Goal: Navigation & Orientation: Find specific page/section

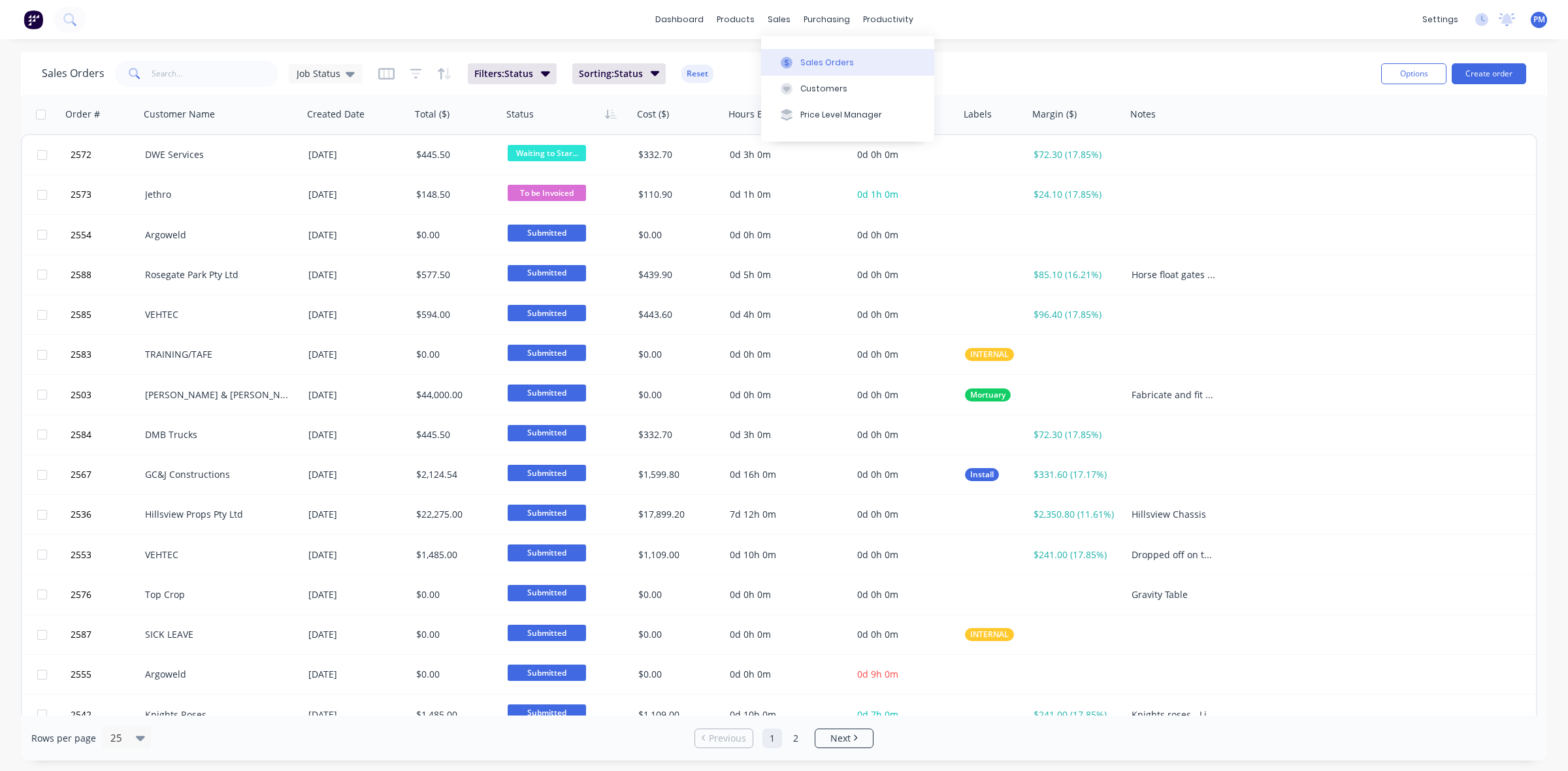
click at [810, 57] on div "Sales Orders" at bounding box center [827, 62] width 54 height 12
click at [818, 61] on div "Sales Orders" at bounding box center [827, 62] width 54 height 12
click at [820, 91] on div "Customers" at bounding box center [823, 88] width 47 height 12
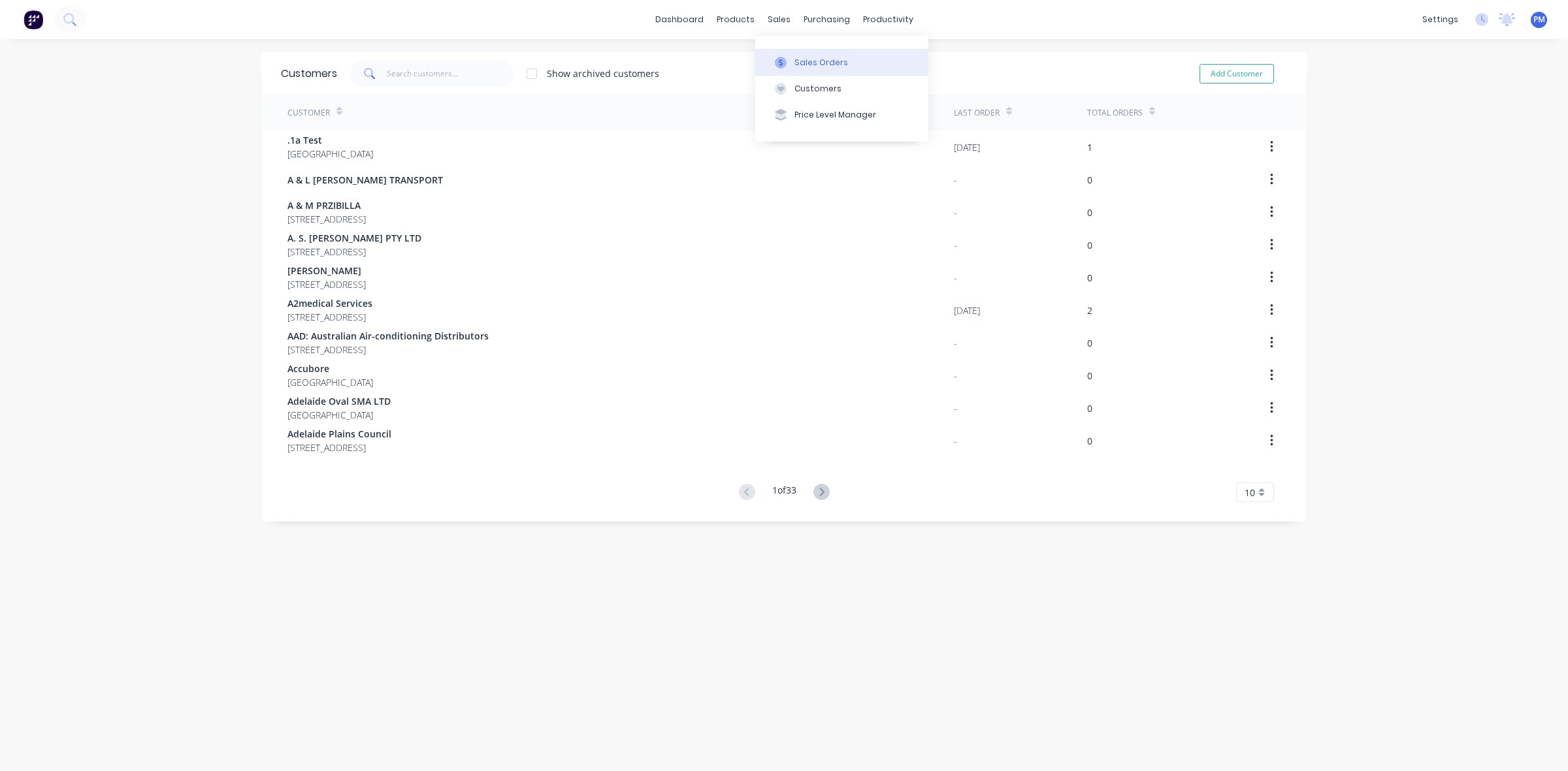
click at [811, 61] on div "Sales Orders" at bounding box center [821, 62] width 54 height 12
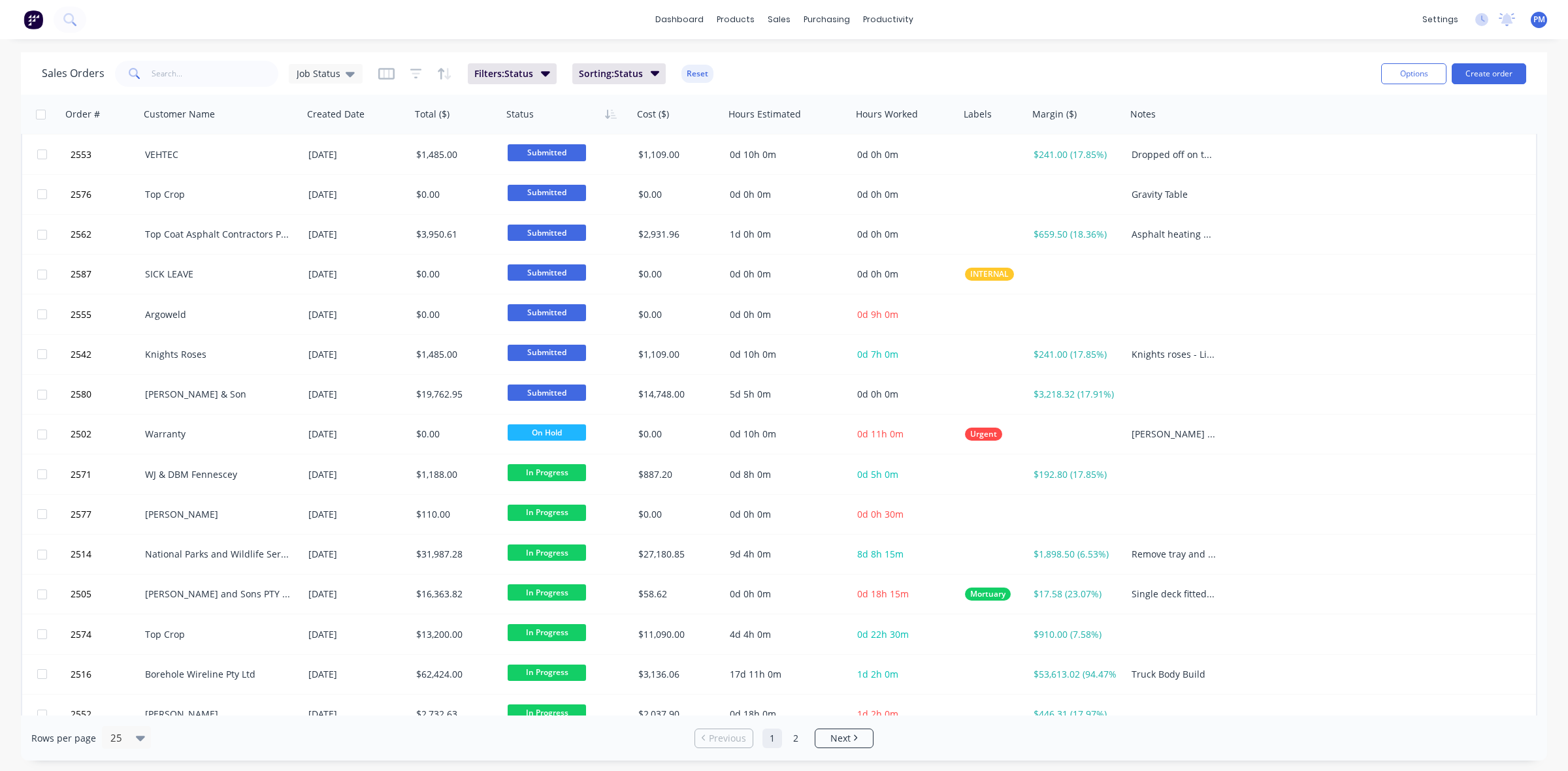
scroll to position [418, 0]
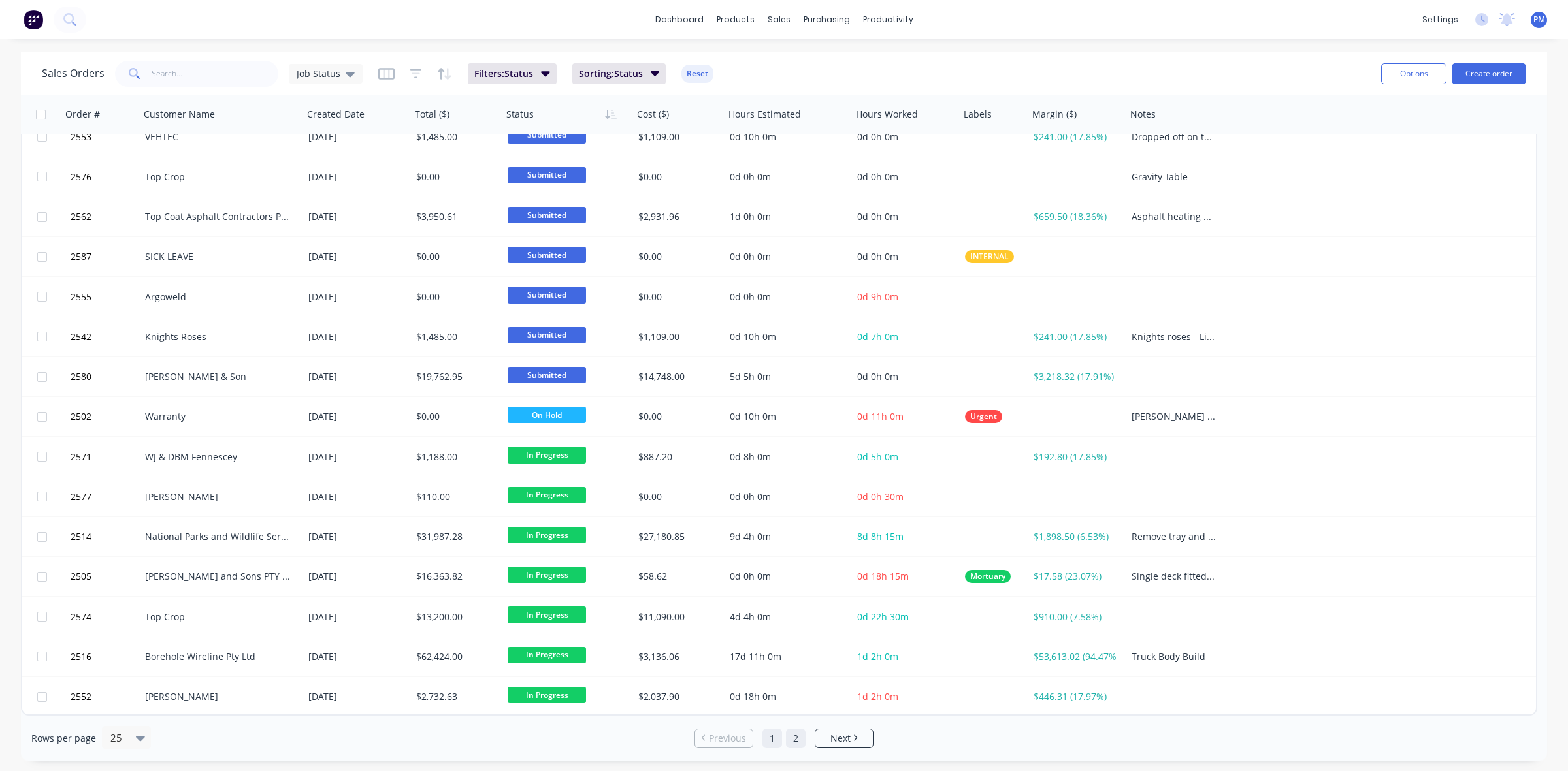
click at [799, 740] on link "2" at bounding box center [795, 738] width 19 height 19
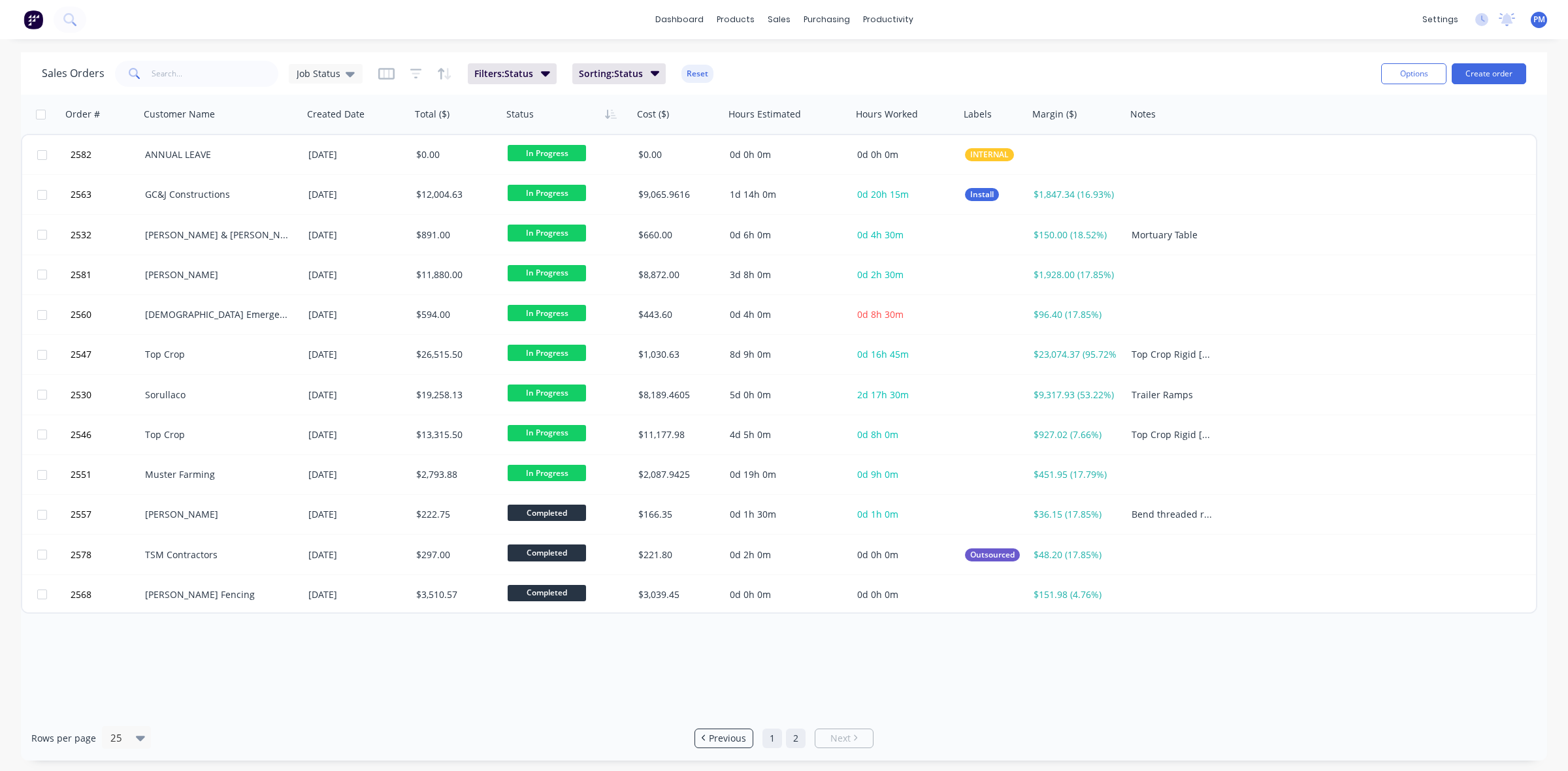
click at [773, 741] on link "1" at bounding box center [772, 738] width 19 height 19
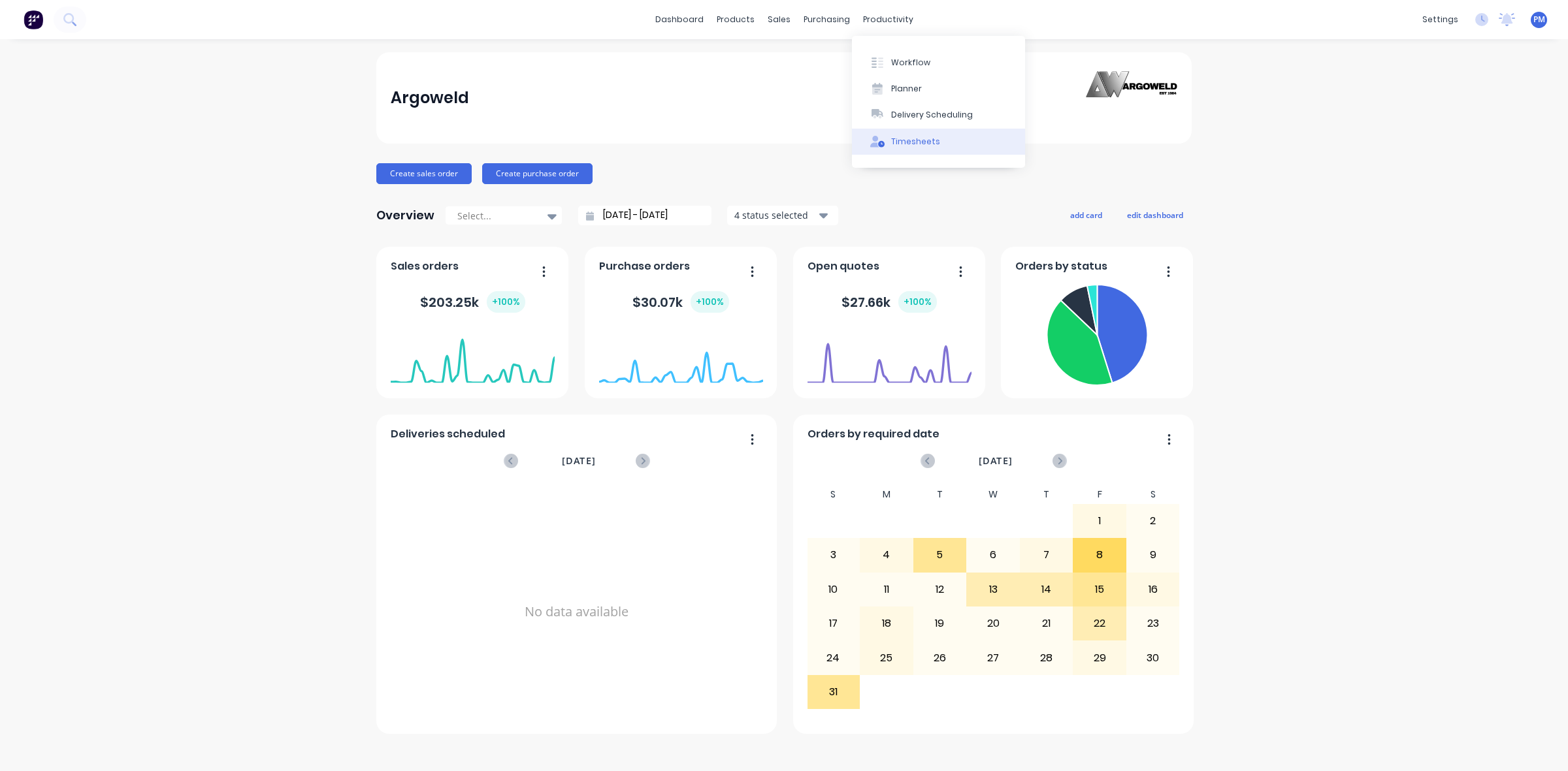
click at [912, 140] on div "Timesheets" at bounding box center [915, 141] width 49 height 12
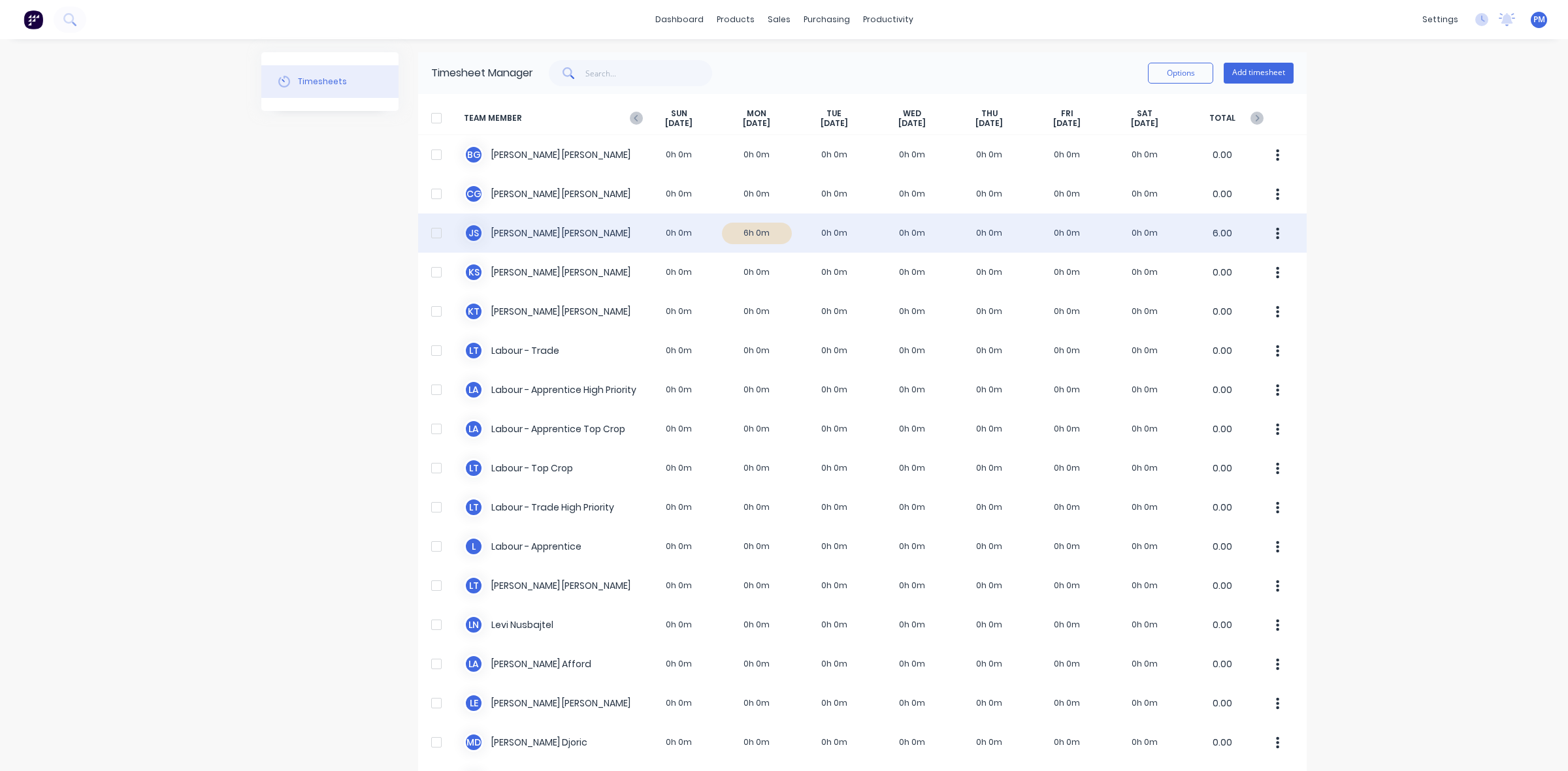
click at [747, 233] on div "J S Jacob Swann 0h 0m 6h 0m 0h 0m 0h 0m 0h 0m 0h 0m 0h 0m 6.00" at bounding box center [862, 233] width 888 height 39
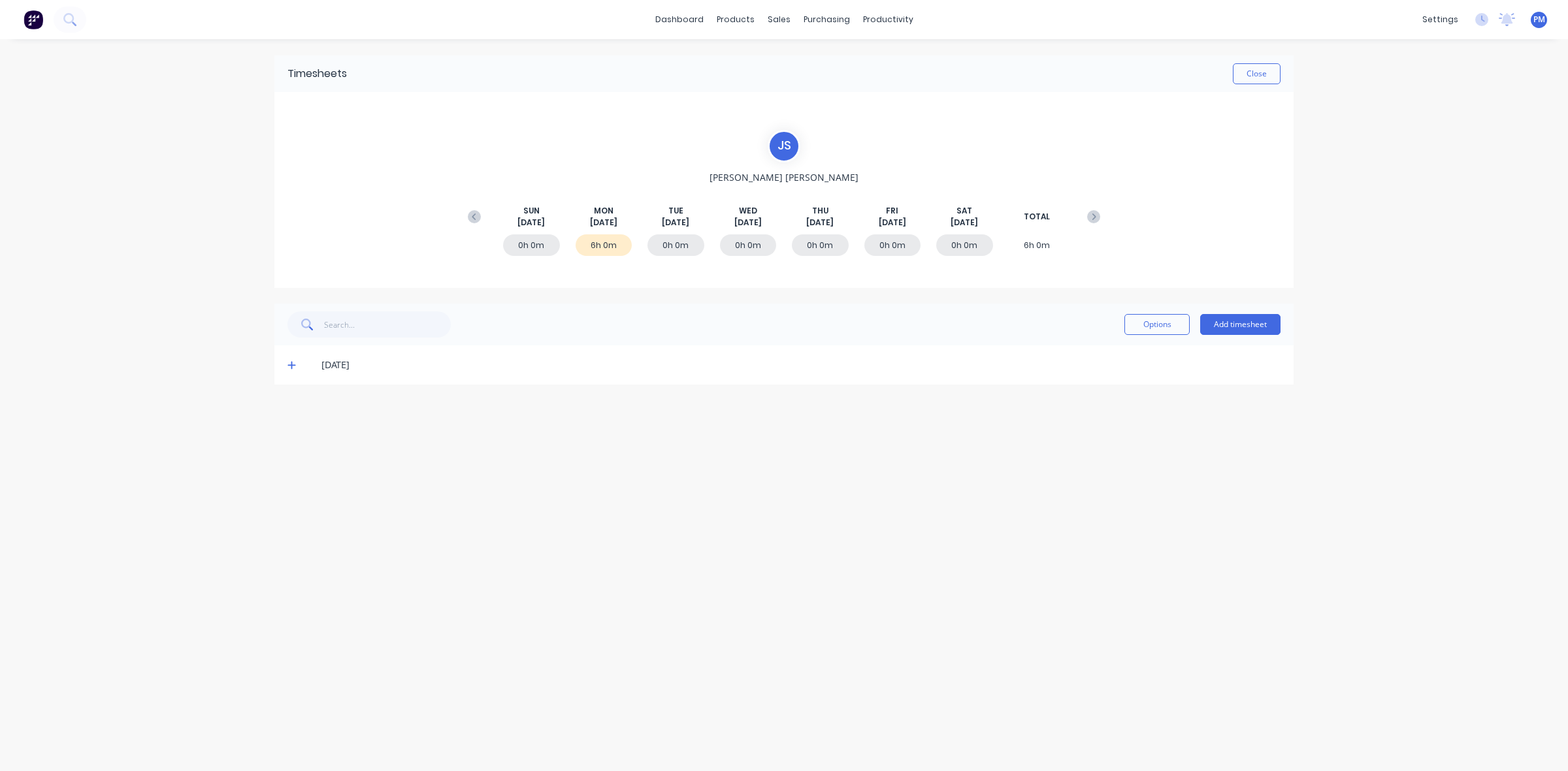
click at [289, 366] on icon at bounding box center [291, 365] width 9 height 10
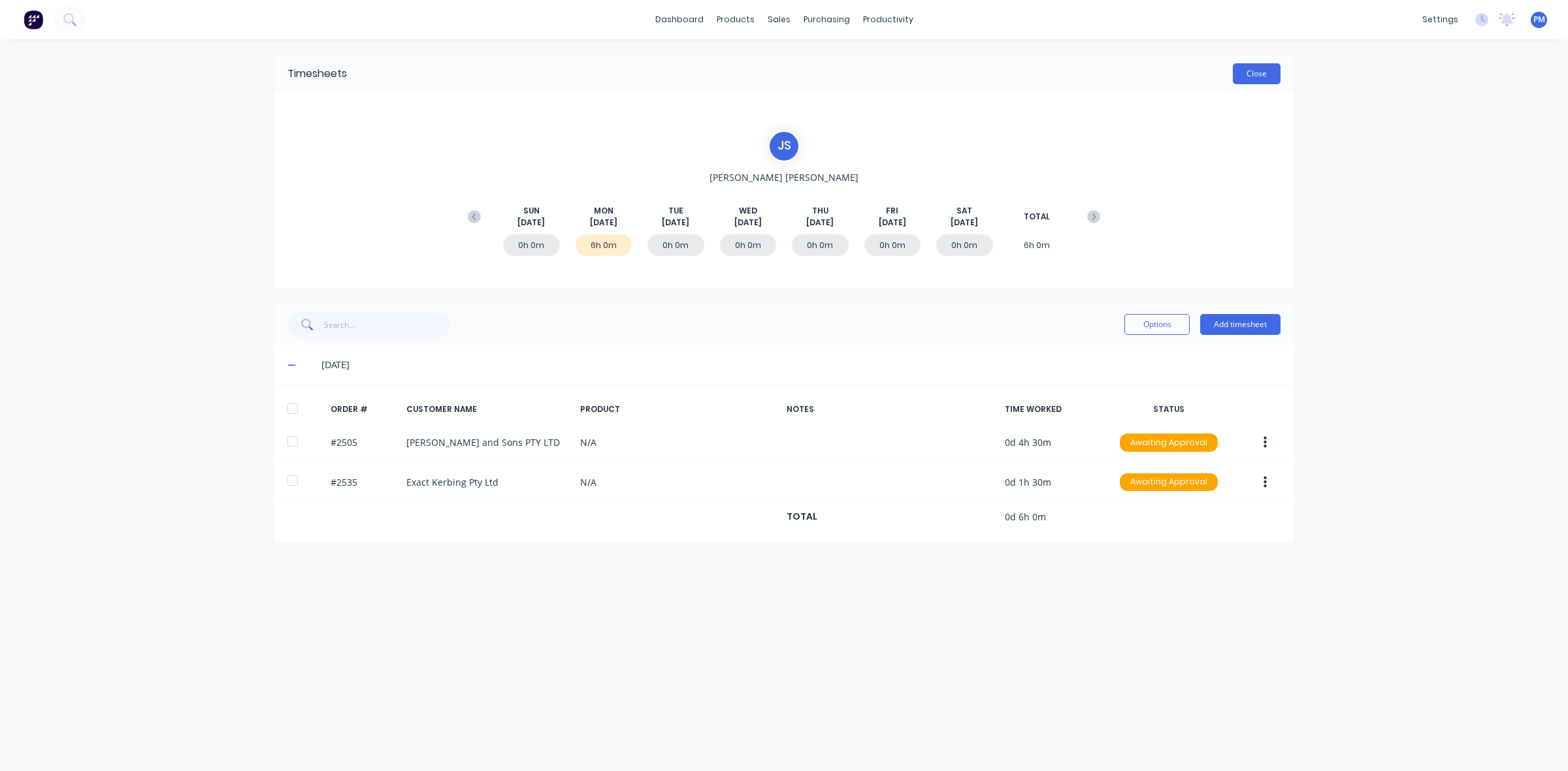
click at [1248, 69] on button "Close" at bounding box center [1257, 74] width 48 height 21
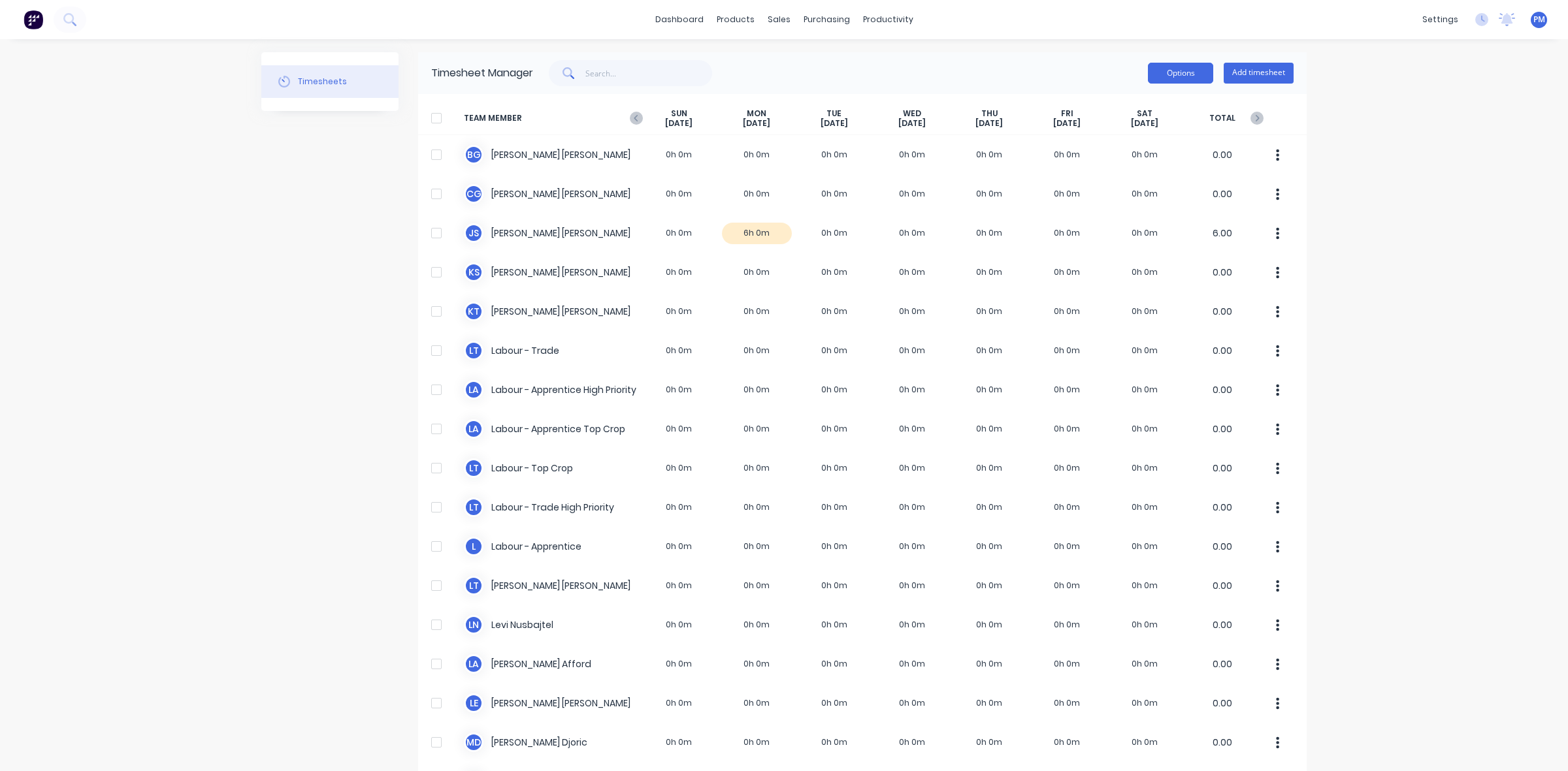
click at [1193, 70] on button "Options" at bounding box center [1181, 73] width 65 height 21
click at [1161, 66] on button "Options" at bounding box center [1181, 73] width 65 height 21
click at [1161, 67] on button "Options" at bounding box center [1181, 73] width 65 height 21
click at [1085, 63] on div "Options Approve Unapprove Download Export Add timesheet" at bounding box center [912, 73] width 760 height 26
click at [799, 61] on div "Sales Orders" at bounding box center [821, 62] width 54 height 12
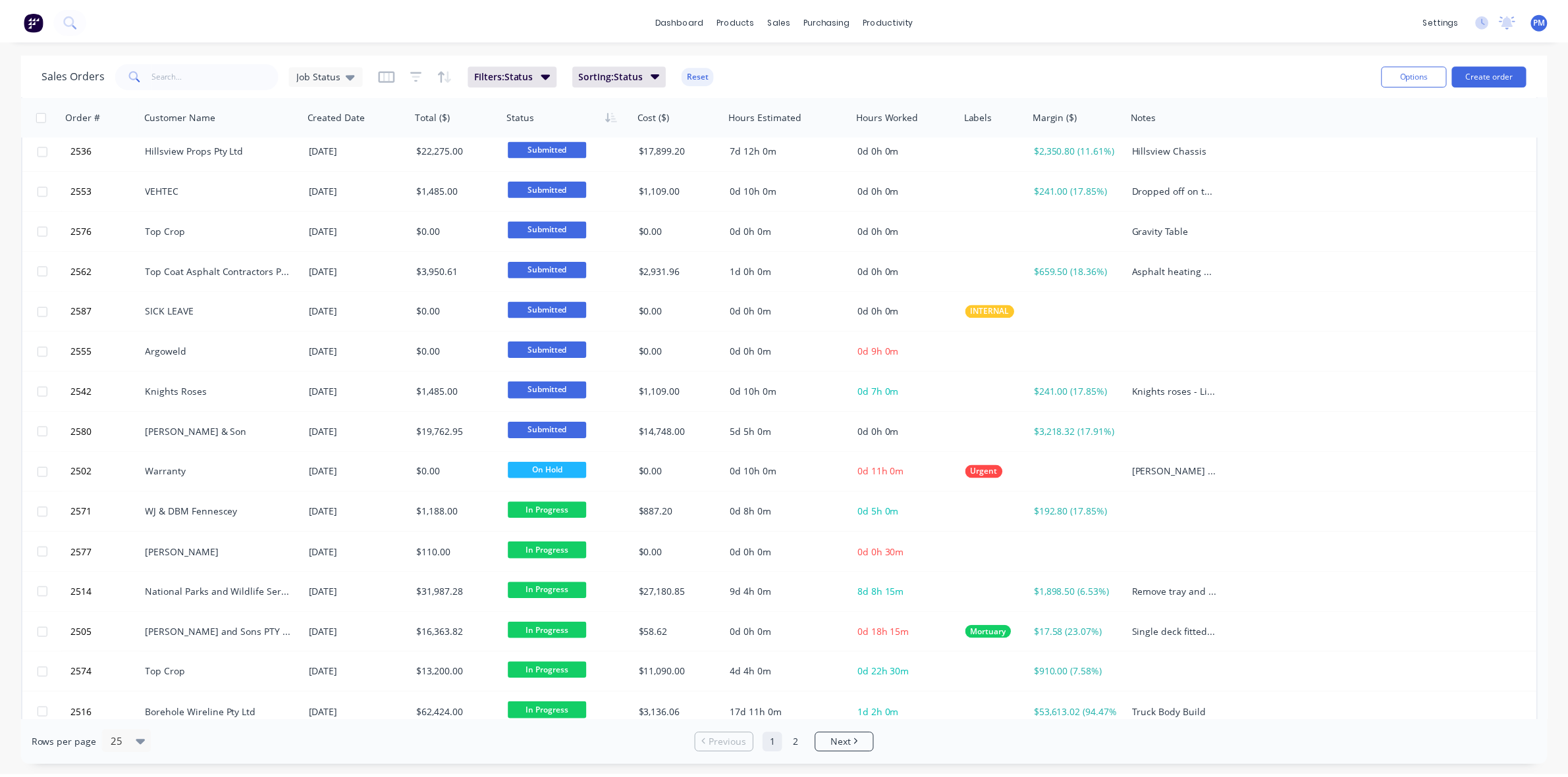
scroll to position [412, 0]
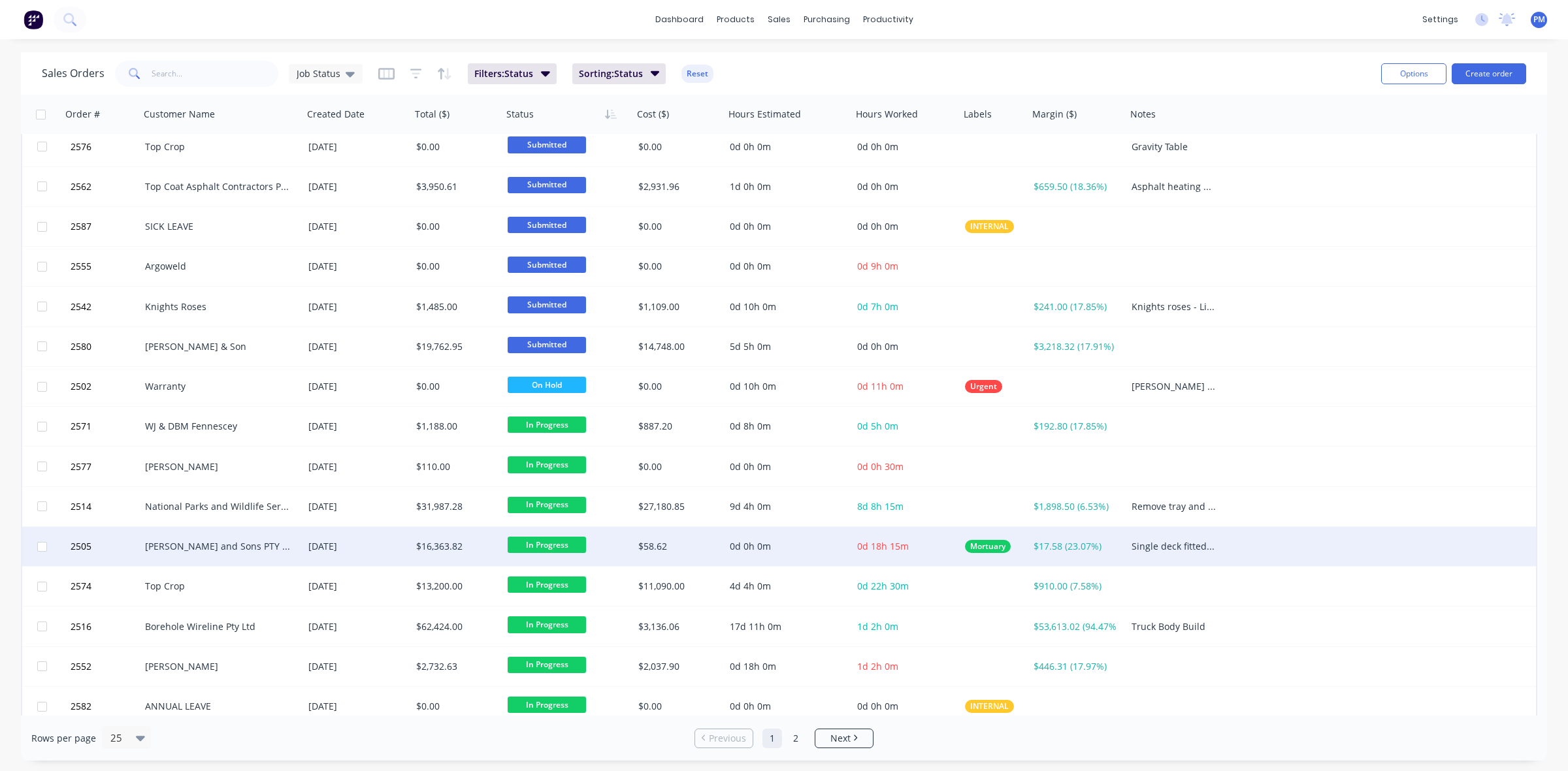
click at [248, 550] on div "[PERSON_NAME] and Sons PTY LTD" at bounding box center [217, 547] width 145 height 13
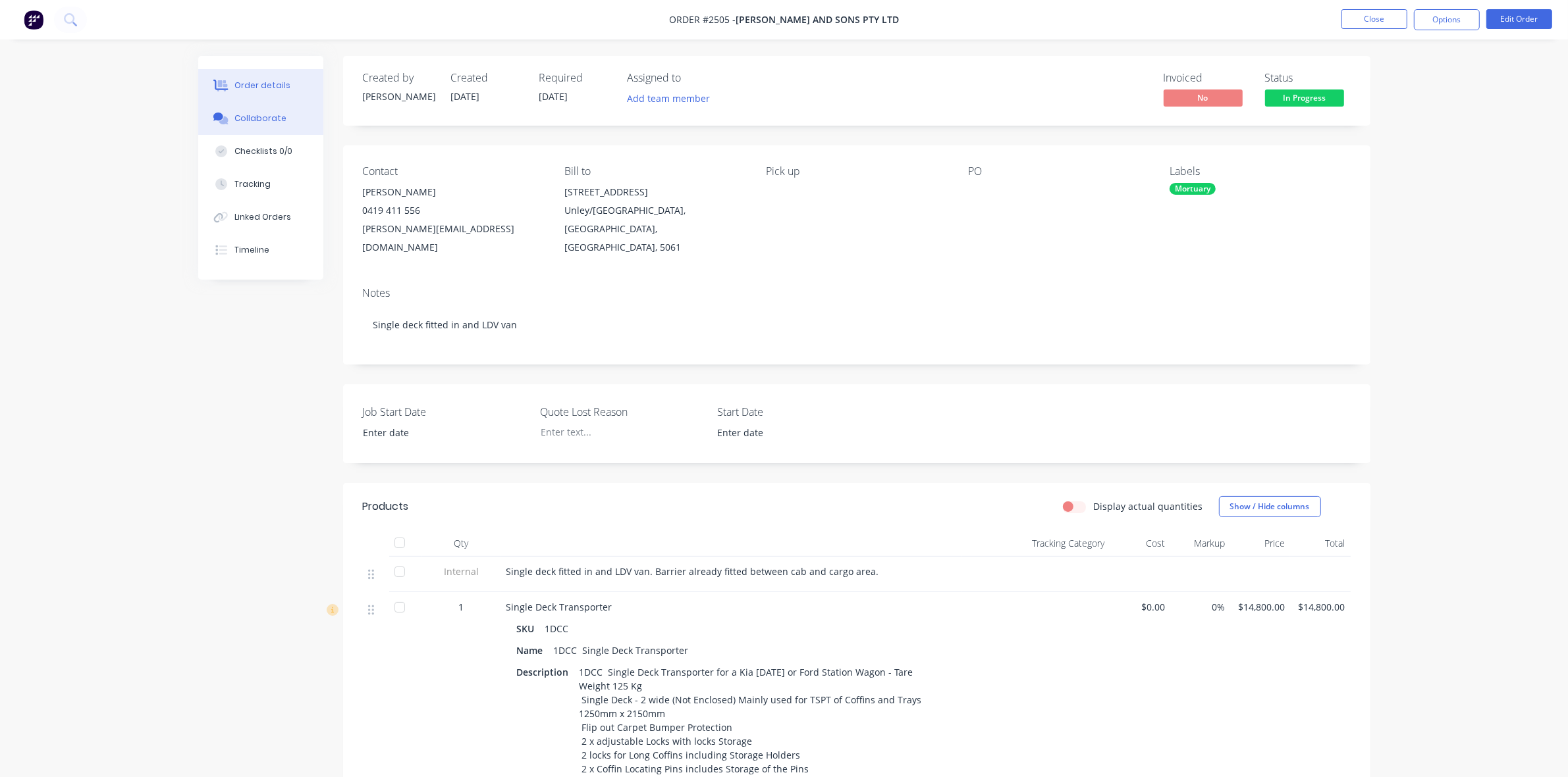
click at [268, 118] on div "Collaborate" at bounding box center [261, 118] width 52 height 12
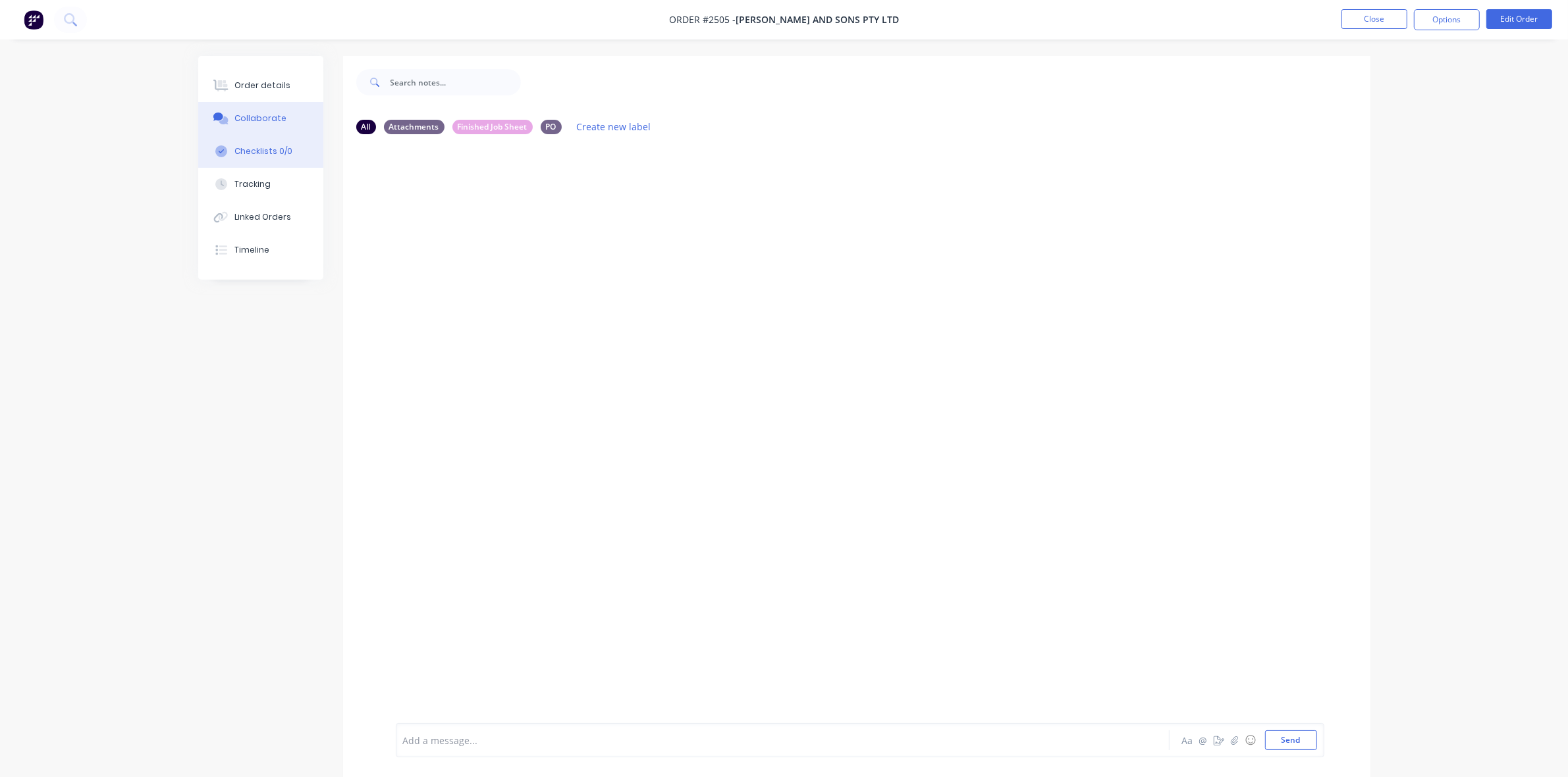
click at [258, 145] on div "Checklists 0/0" at bounding box center [264, 151] width 58 height 12
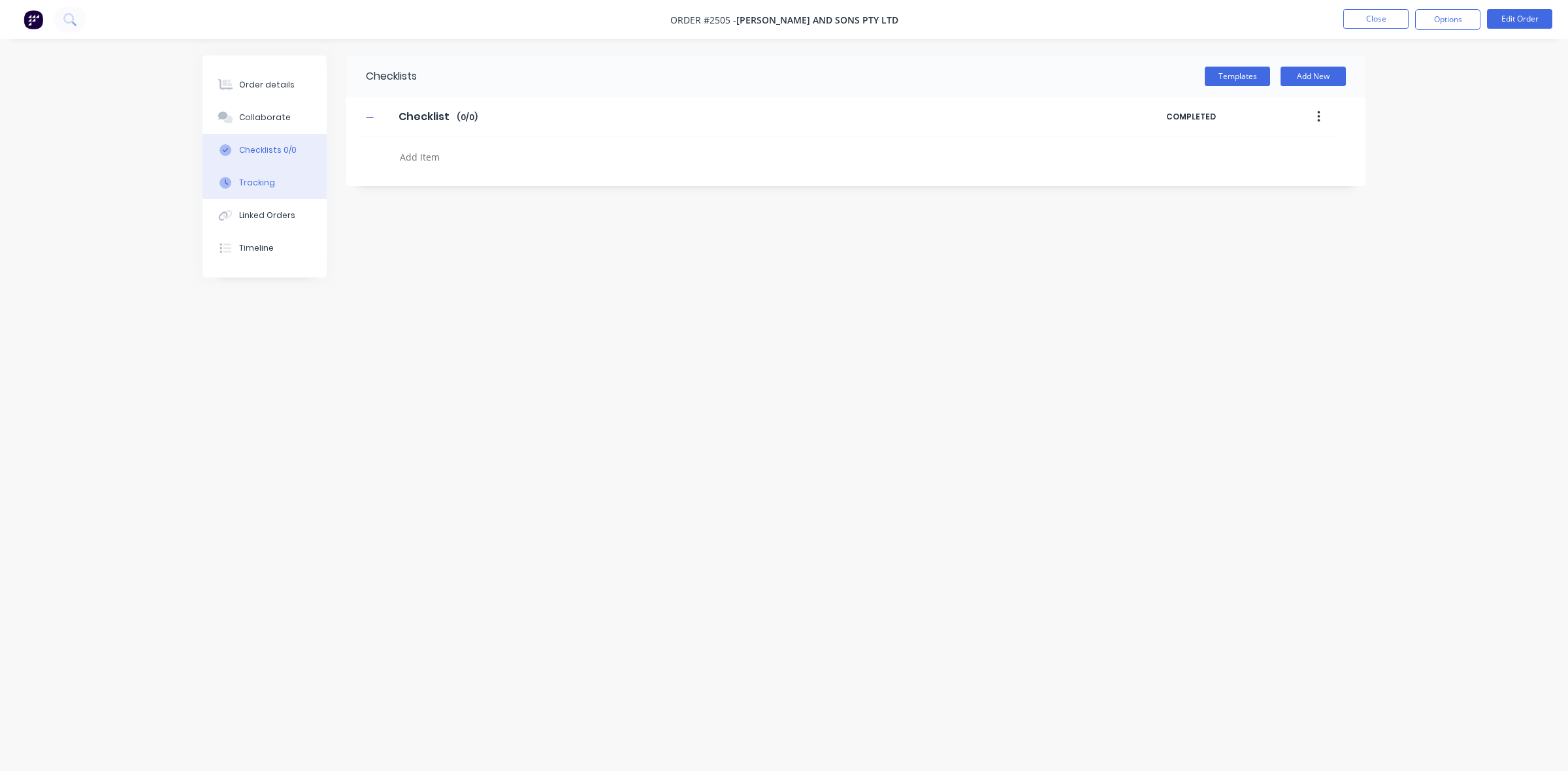
click at [257, 187] on div "Tracking" at bounding box center [257, 183] width 36 height 12
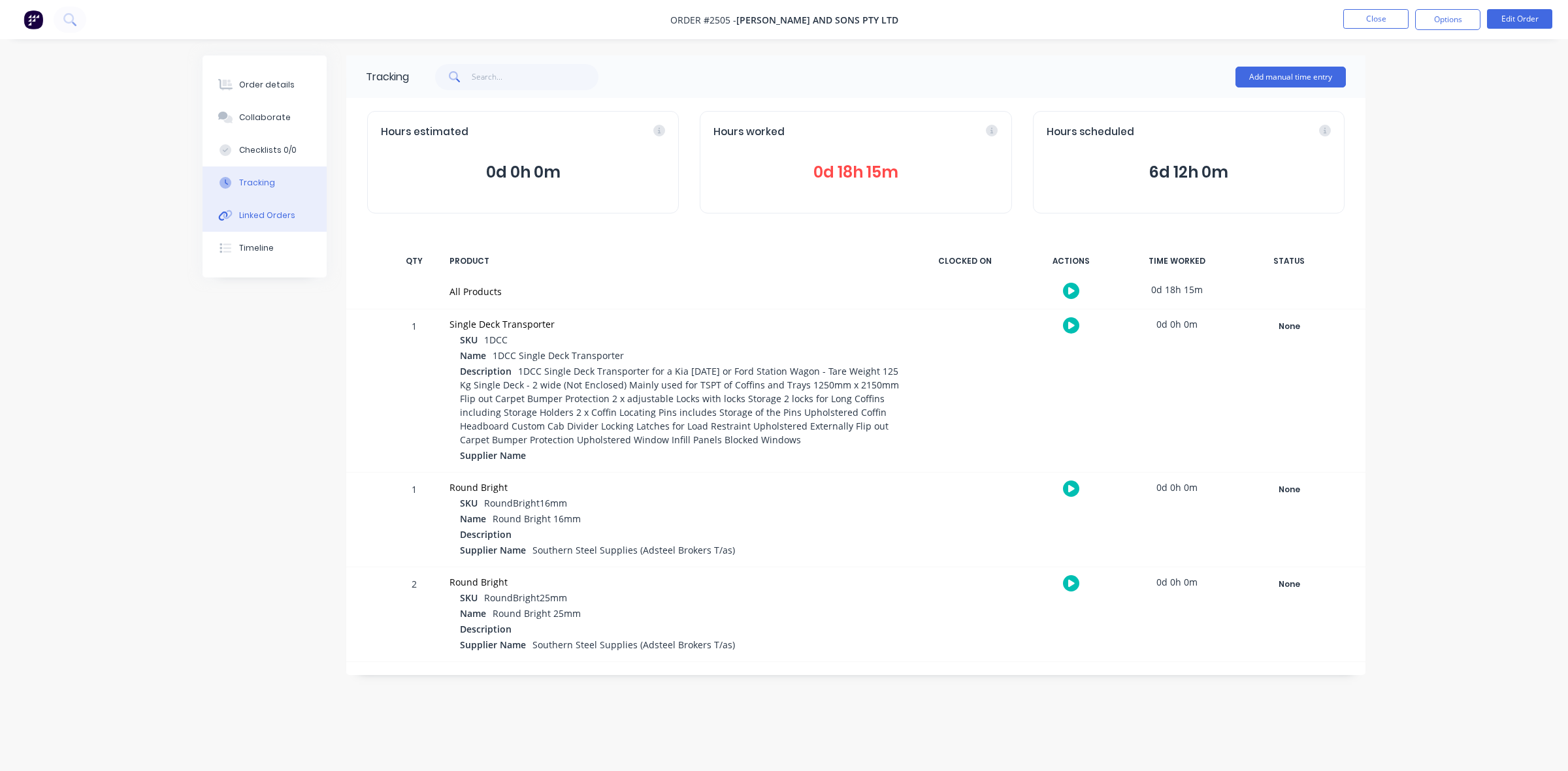
click at [252, 213] on div "Linked Orders" at bounding box center [267, 215] width 56 height 12
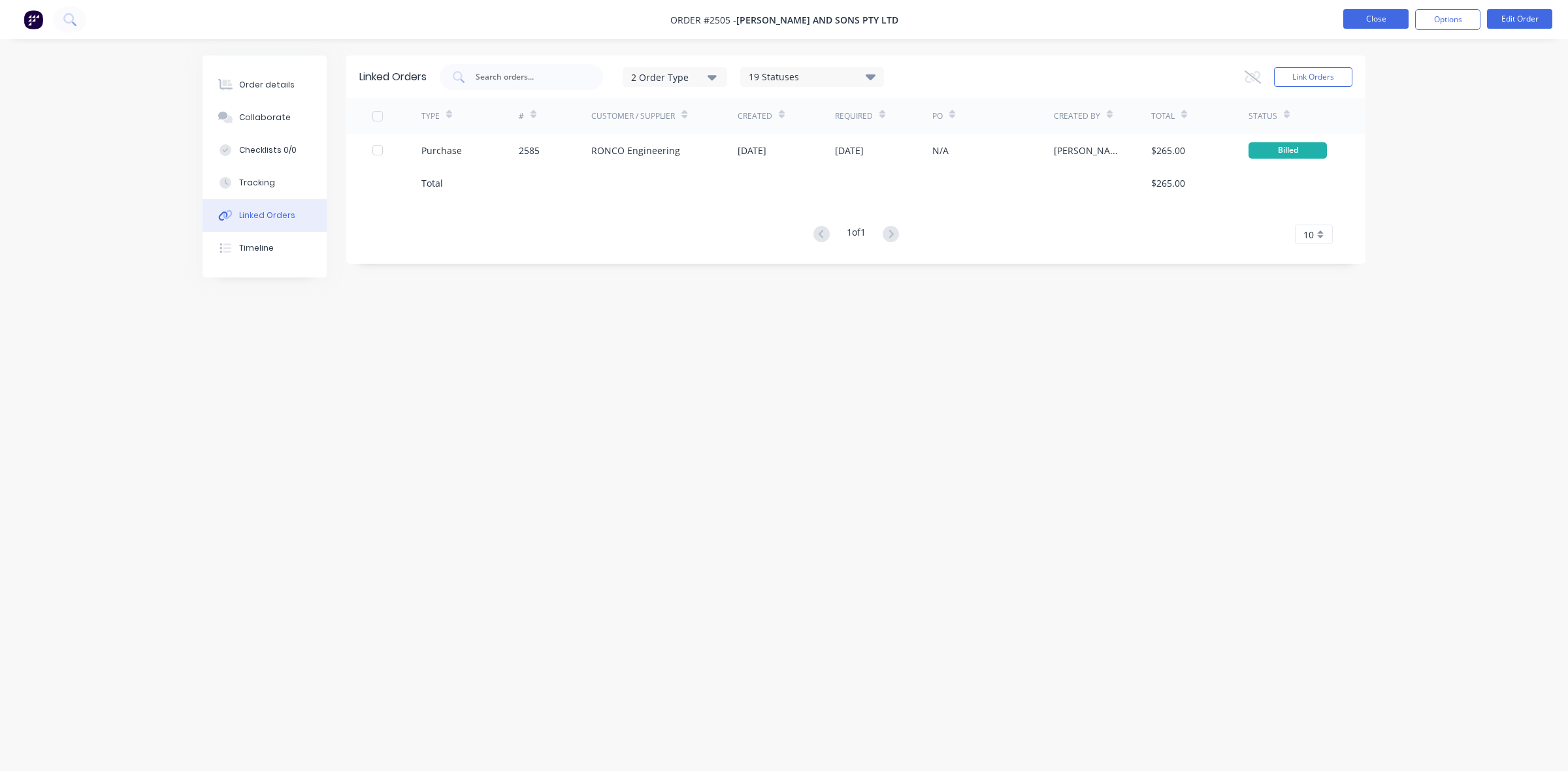
click at [1373, 19] on button "Close" at bounding box center [1376, 19] width 65 height 19
